Goal: Information Seeking & Learning: Understand process/instructions

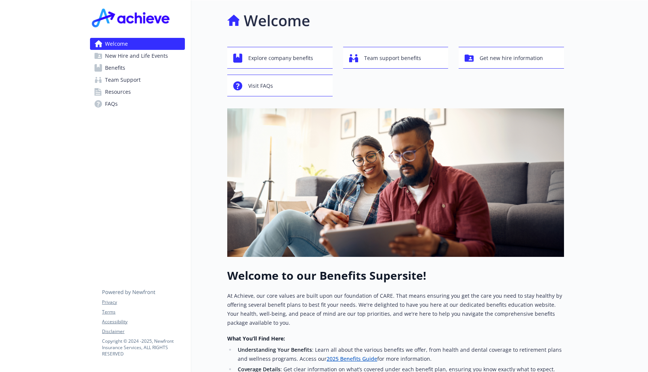
scroll to position [163, 0]
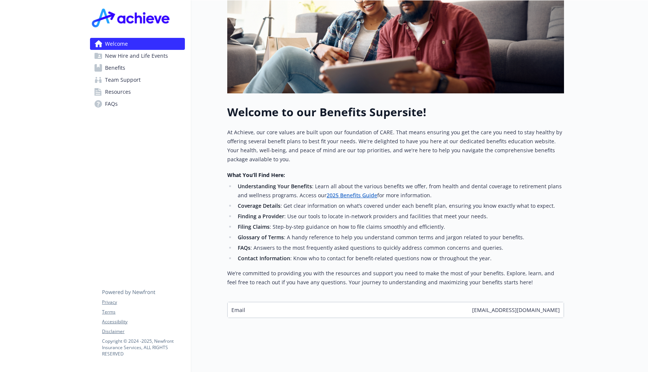
click at [127, 60] on span "New Hire and Life Events" at bounding box center [136, 56] width 63 height 12
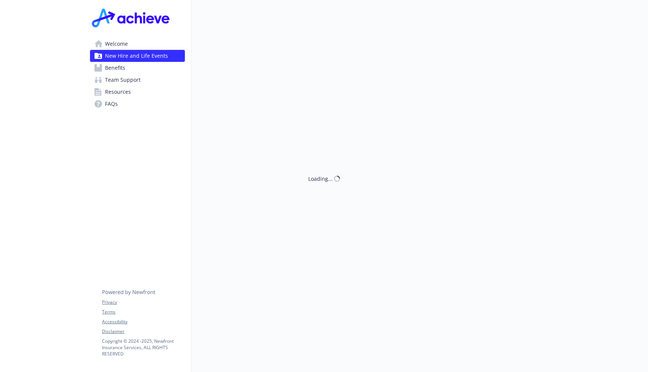
scroll to position [163, 0]
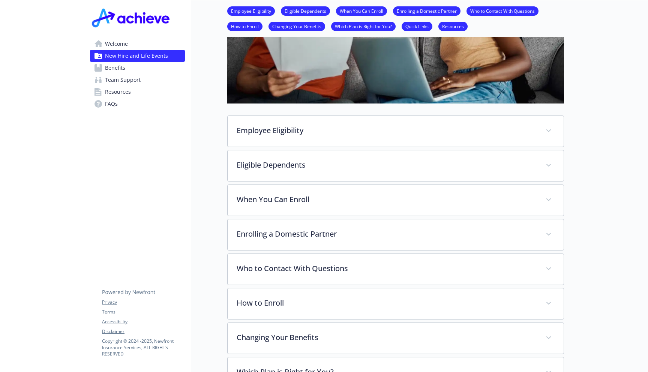
click at [245, 29] on link "How to Enroll" at bounding box center [244, 25] width 35 height 7
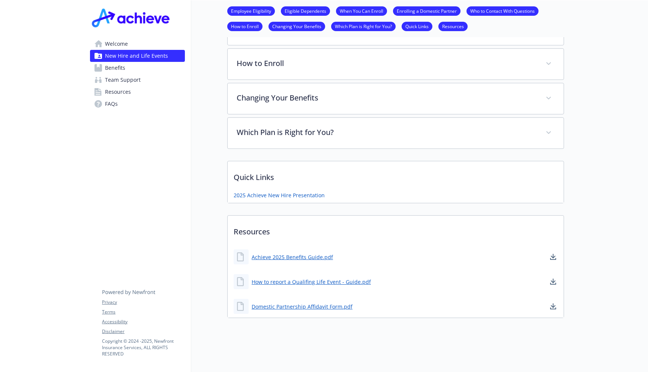
scroll to position [403, 0]
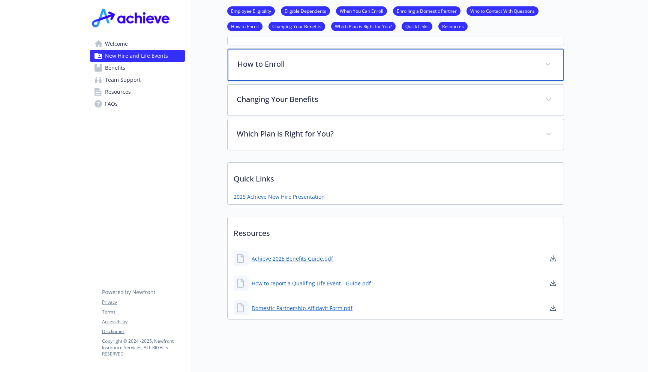
click at [261, 67] on p "How to Enroll" at bounding box center [386, 63] width 298 height 11
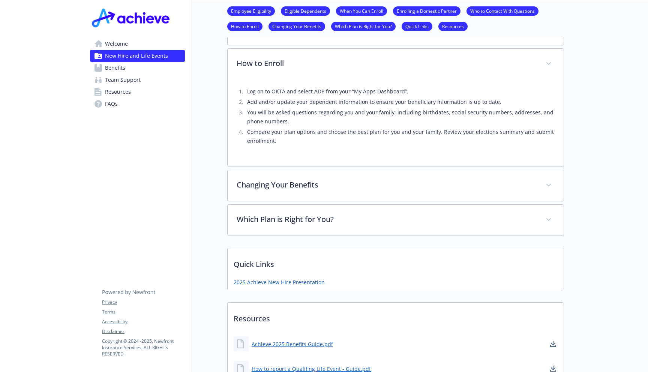
click at [135, 66] on link "Benefits" at bounding box center [137, 68] width 95 height 12
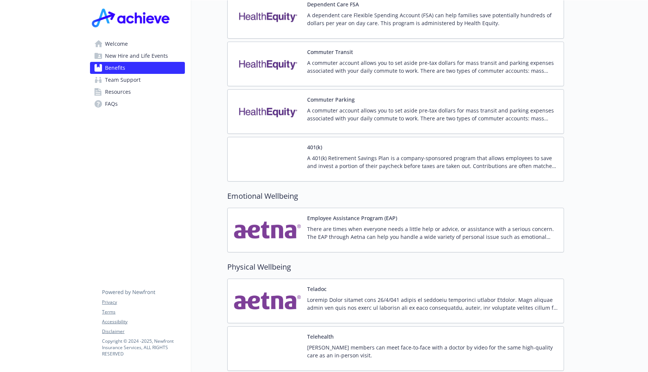
scroll to position [1400, 0]
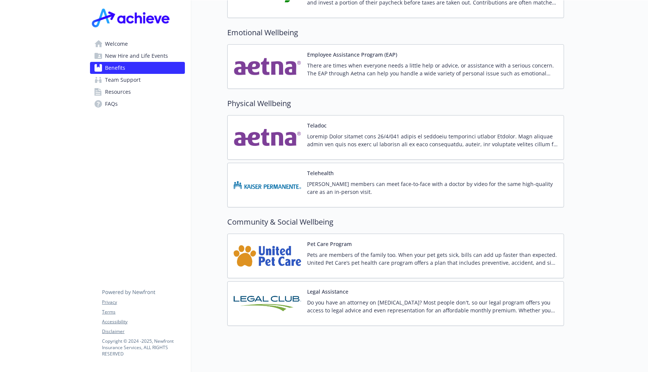
click at [279, 175] on img at bounding box center [267, 185] width 67 height 32
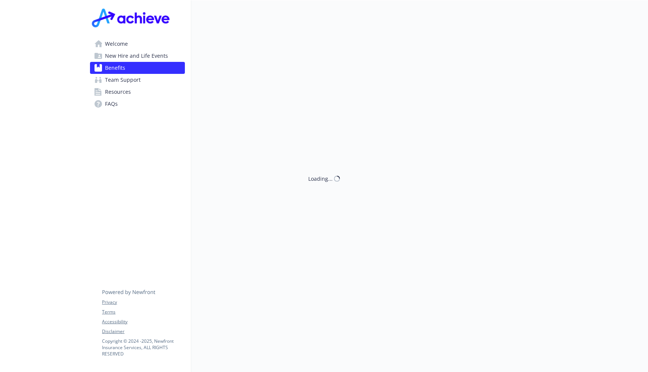
scroll to position [1400, 0]
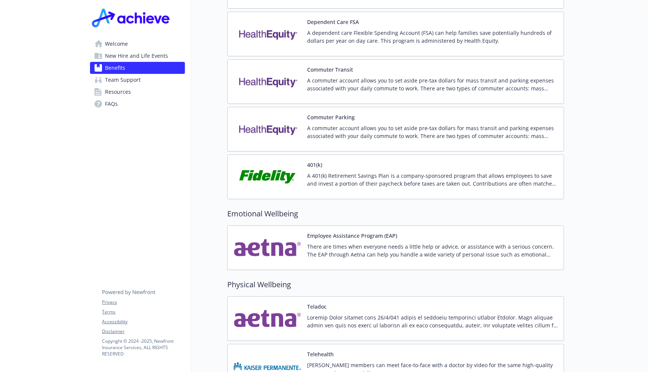
scroll to position [1400, 0]
